Goal: Task Accomplishment & Management: Manage account settings

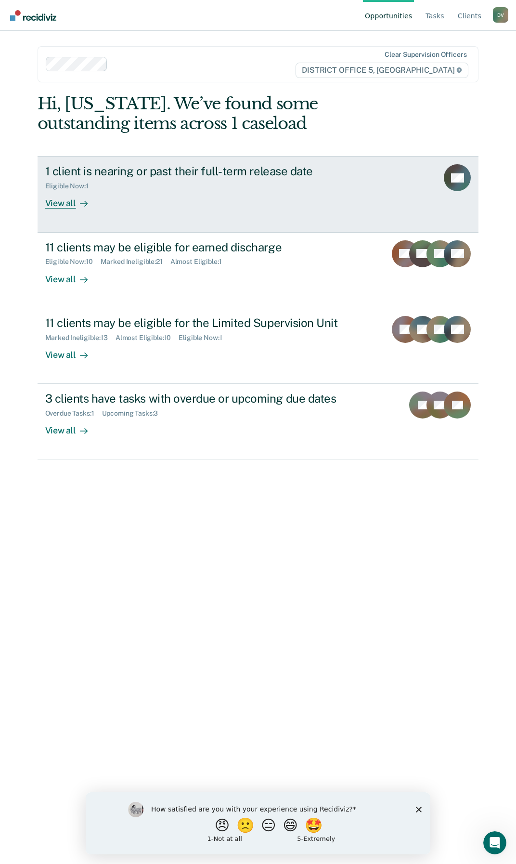
click at [442, 194] on link "1 client is nearing or past their full-term release date Eligible Now : 1 View …" at bounding box center [259, 194] width 442 height 76
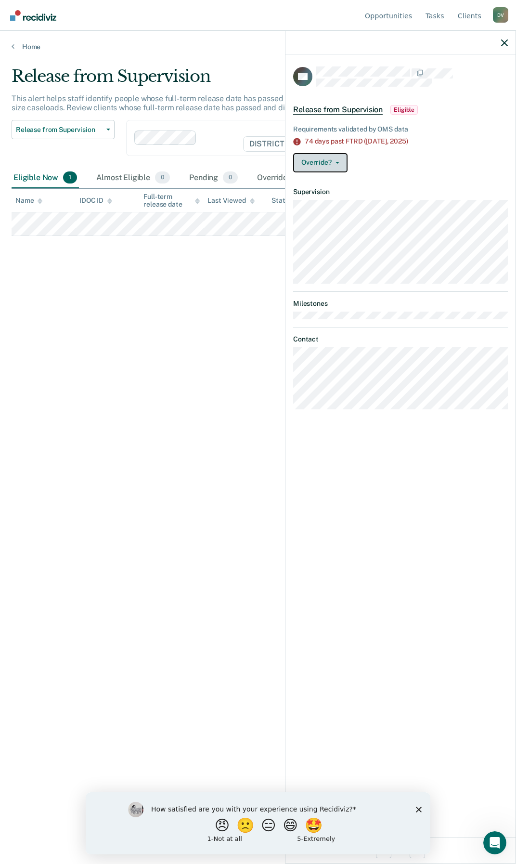
click at [340, 158] on button "Override?" at bounding box center [320, 162] width 54 height 19
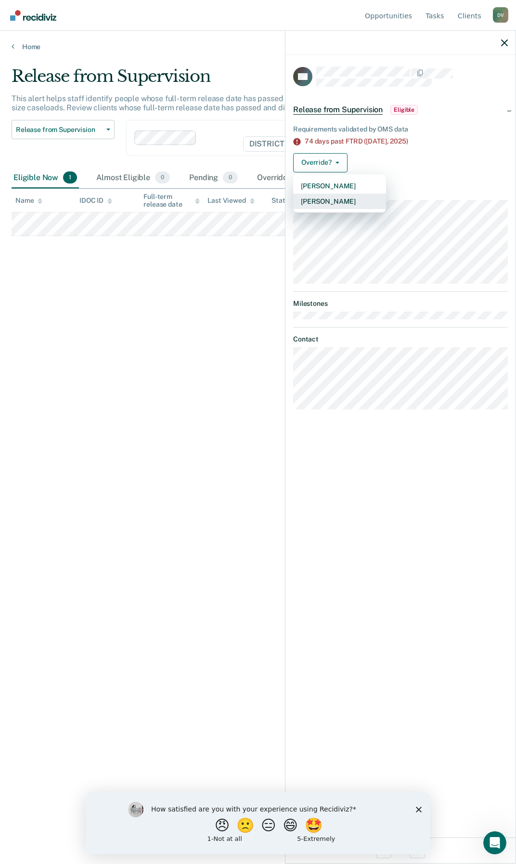
click at [335, 204] on button "[PERSON_NAME]" at bounding box center [339, 201] width 93 height 15
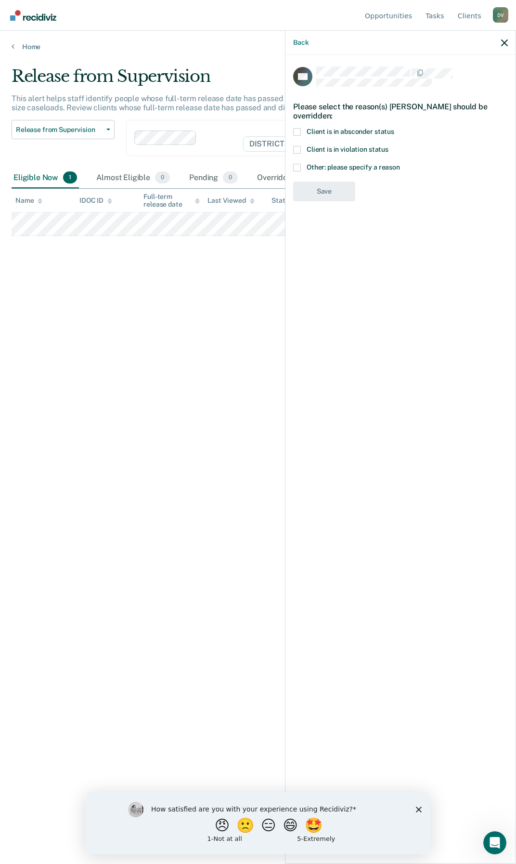
click at [292, 151] on div "GC Please select the reason(s) [PERSON_NAME] should be overridden: Client is in…" at bounding box center [401, 458] width 230 height 807
click at [296, 148] on span at bounding box center [297, 150] width 8 height 8
click at [389, 146] on input "Client is in violation status" at bounding box center [389, 146] width 0 height 0
click at [336, 241] on button "Save" at bounding box center [324, 232] width 62 height 20
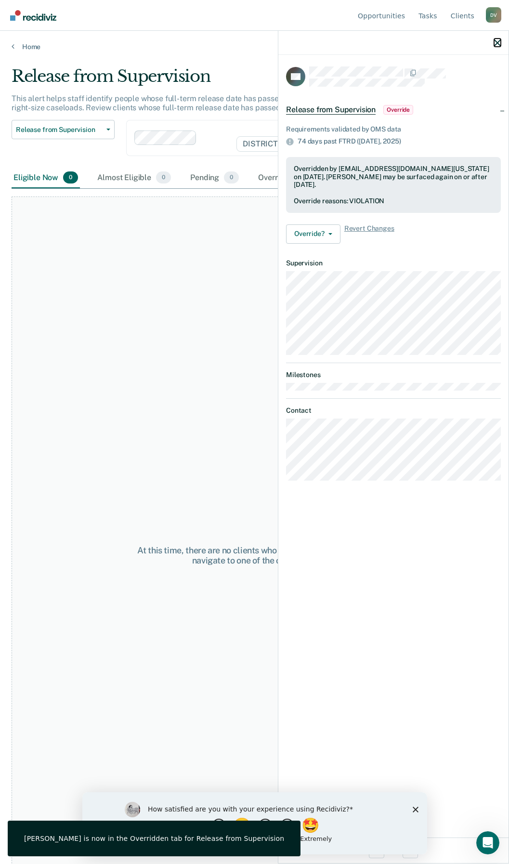
drag, startPoint x: 497, startPoint y: 43, endPoint x: 425, endPoint y: 56, distance: 73.0
click at [497, 44] on icon "button" at bounding box center [497, 42] width 7 height 7
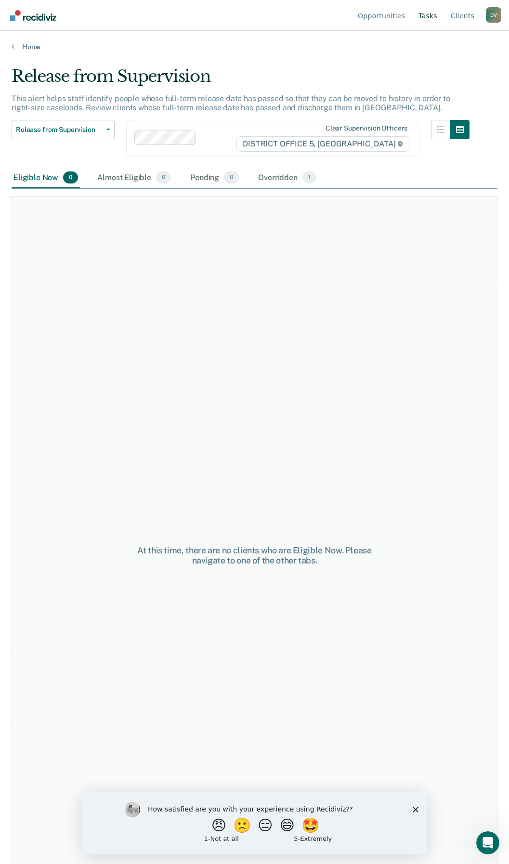
click at [426, 15] on link "Tasks" at bounding box center [428, 15] width 23 height 31
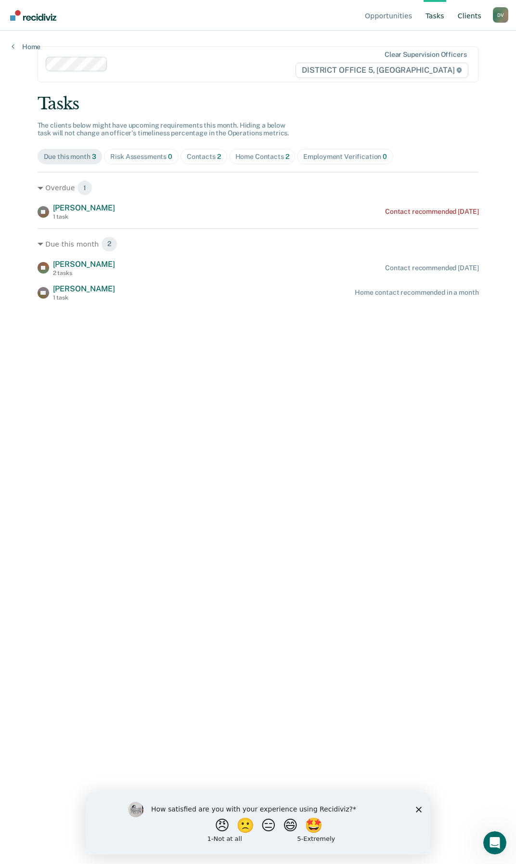
click at [465, 17] on link "Client s" at bounding box center [469, 15] width 27 height 31
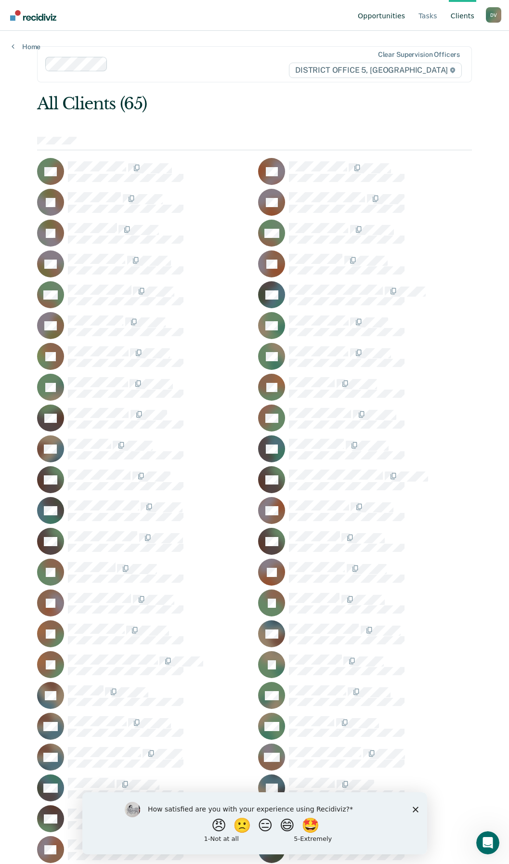
click at [374, 14] on link "Opportunities" at bounding box center [381, 15] width 51 height 31
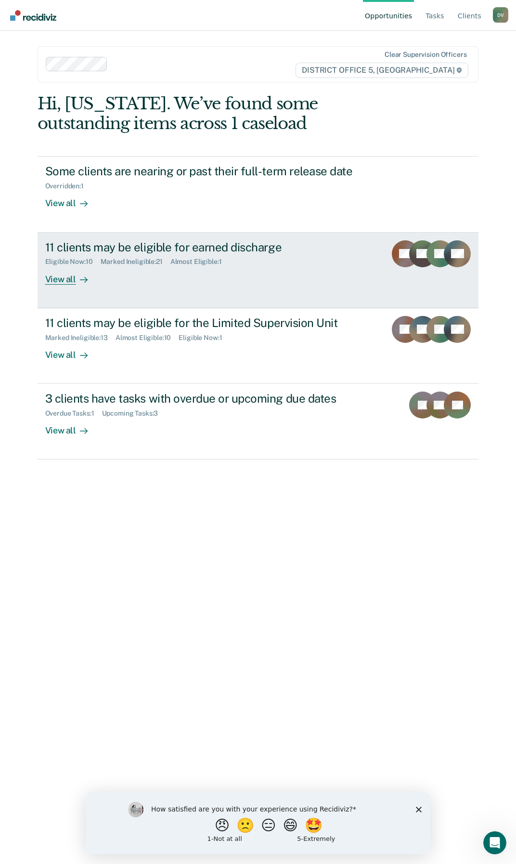
click at [184, 286] on link "11 clients may be eligible for earned discharge Eligible Now : 10 Marked Inelig…" at bounding box center [259, 271] width 442 height 76
